Goal: Information Seeking & Learning: Find specific fact

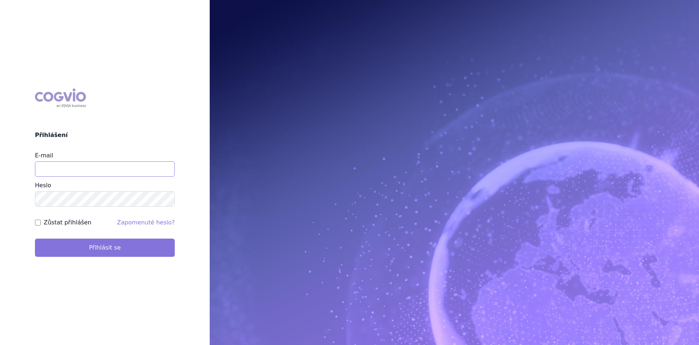
type input "[EMAIL_ADDRESS][DOMAIN_NAME]"
click at [99, 245] on button "Přihlásit se" at bounding box center [105, 248] width 140 height 18
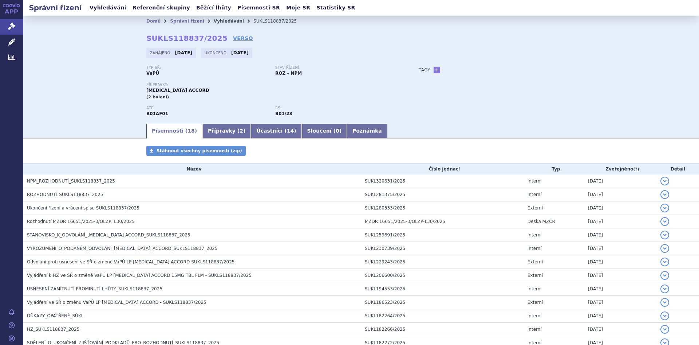
click at [214, 20] on link "Vyhledávání" at bounding box center [229, 21] width 30 height 5
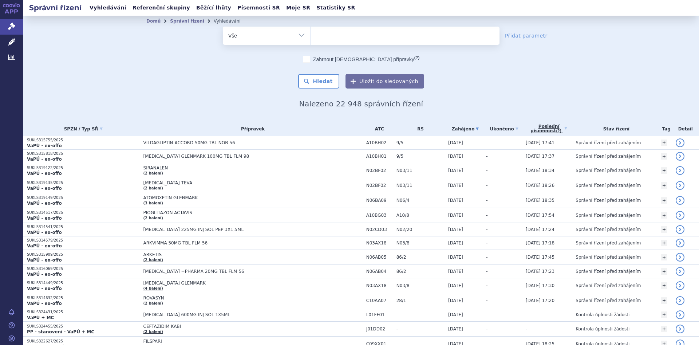
click at [322, 36] on ul at bounding box center [405, 34] width 189 height 15
click at [311, 36] on select at bounding box center [310, 35] width 0 height 18
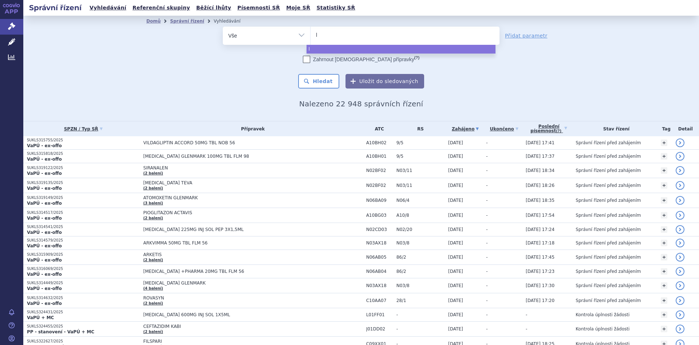
type input "la"
type input "lac"
type input "laco"
type input "lacosa"
type input "lacosam"
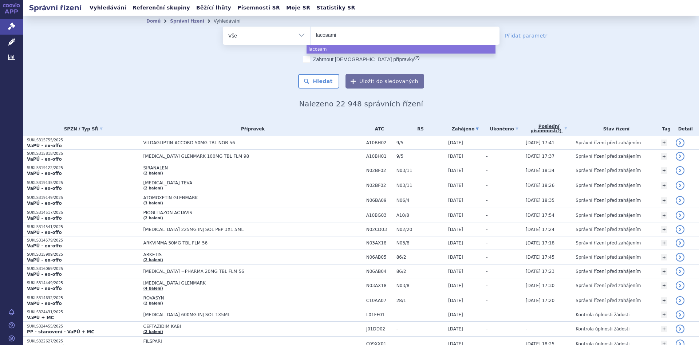
type input "lacosamid"
type input "lacosamide"
type input "lacosamide gl"
type input "lacosamide gle"
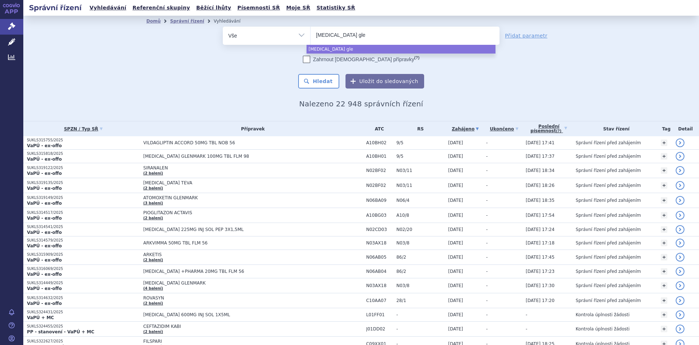
type input "lacosamide glen"
type input "lacosamide glenmar"
type input "lacosamide glenmark"
select select "lacosamide glenmark"
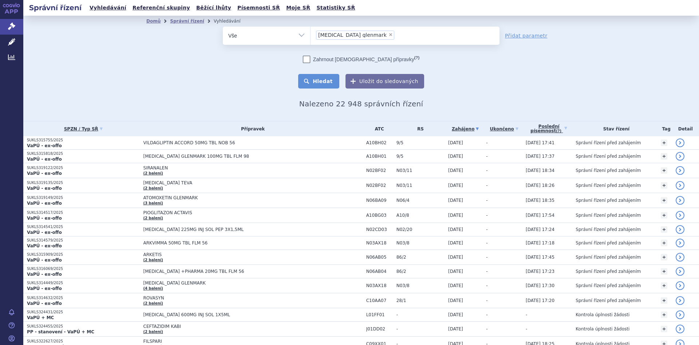
click at [331, 75] on button "Hledat" at bounding box center [318, 81] width 41 height 15
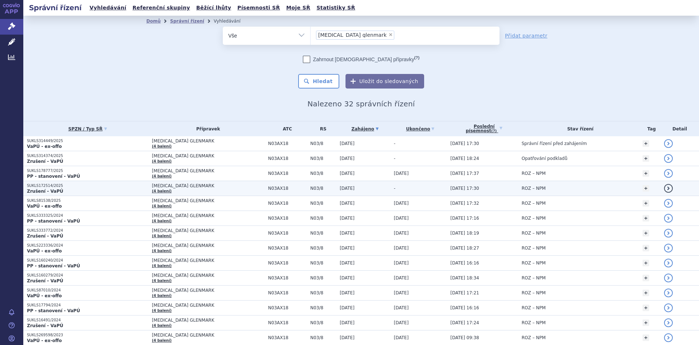
click at [232, 193] on td "LACOSAMIDE GLENMARK (4 balení)" at bounding box center [206, 188] width 116 height 15
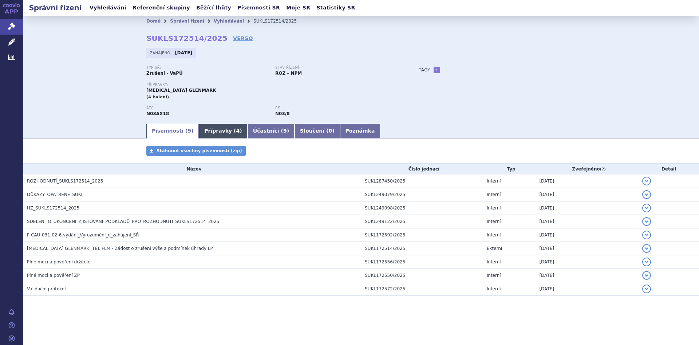
click at [208, 126] on link "Přípravky ( 4 )" at bounding box center [223, 131] width 48 height 15
